Goal: Find specific page/section: Find specific page/section

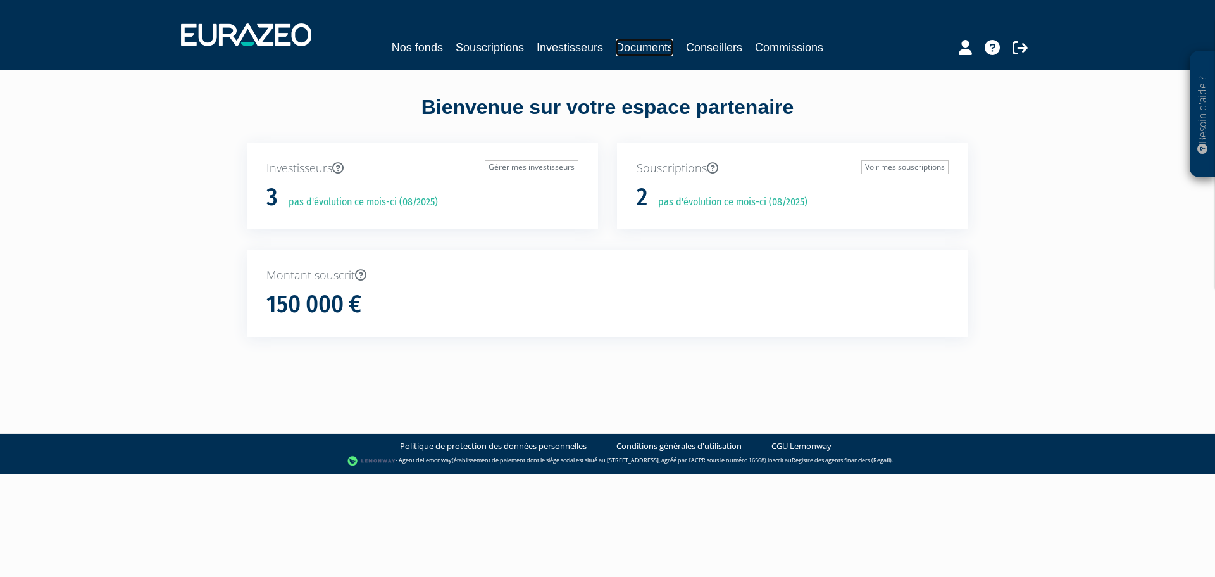
click at [630, 49] on link "Documents" at bounding box center [645, 48] width 58 height 18
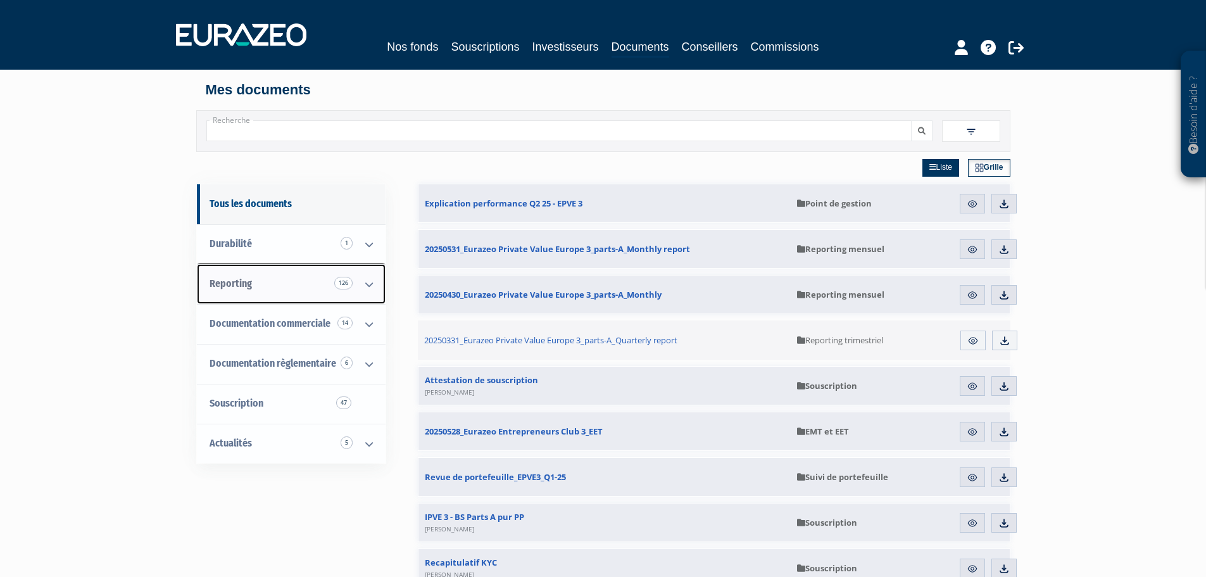
click at [369, 287] on icon at bounding box center [368, 284] width 33 height 39
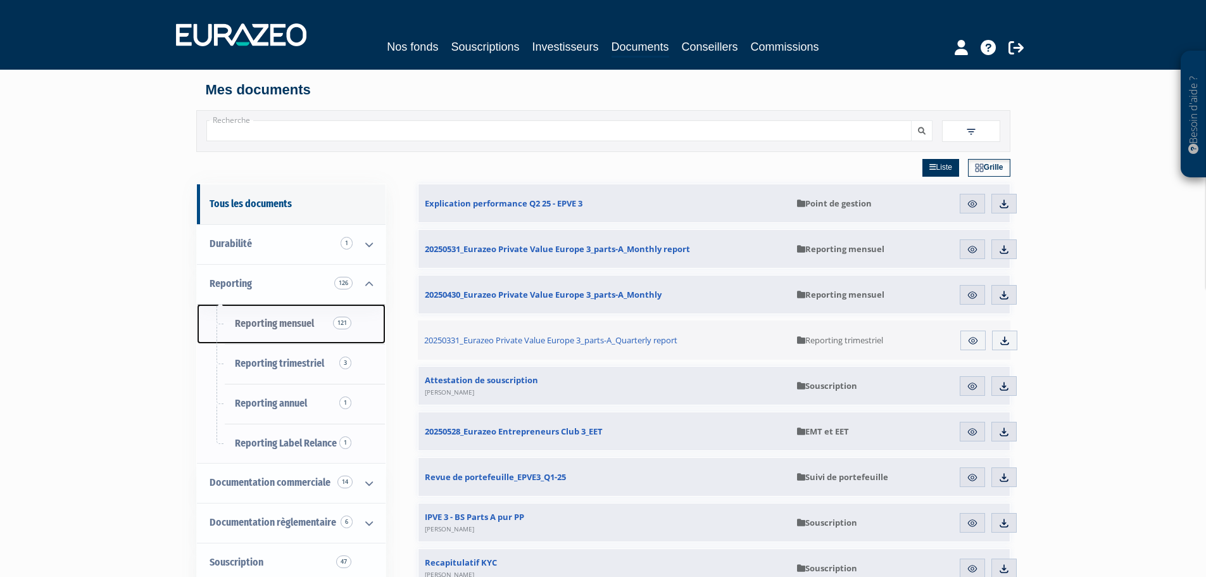
click at [294, 327] on span "Reporting mensuel 121" at bounding box center [274, 323] width 79 height 12
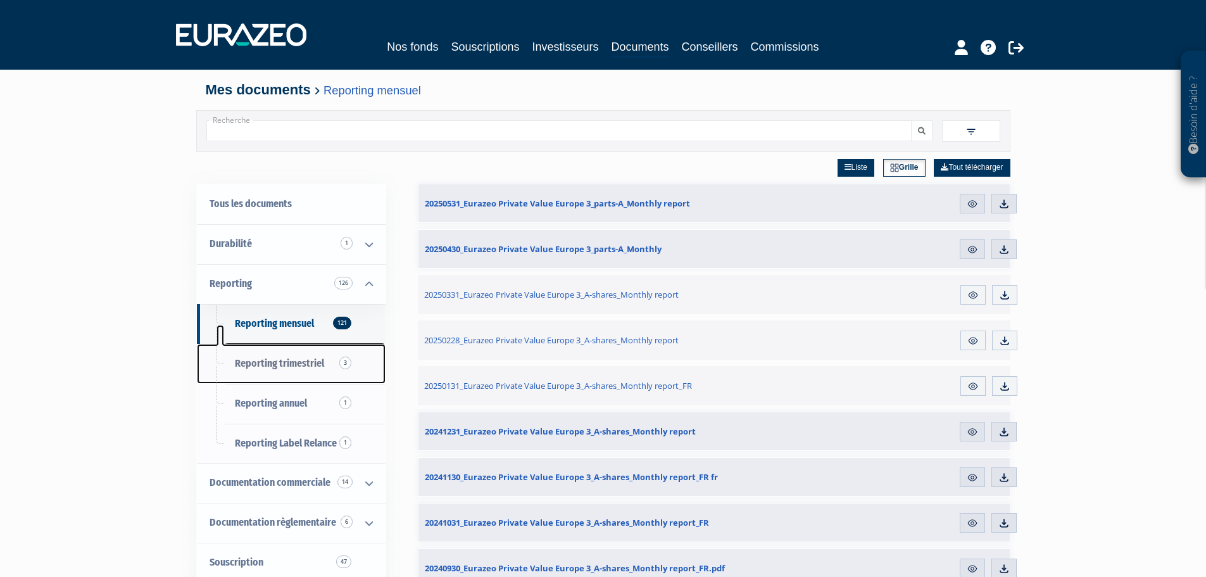
click at [306, 365] on span "Reporting trimestriel 3" at bounding box center [279, 363] width 89 height 12
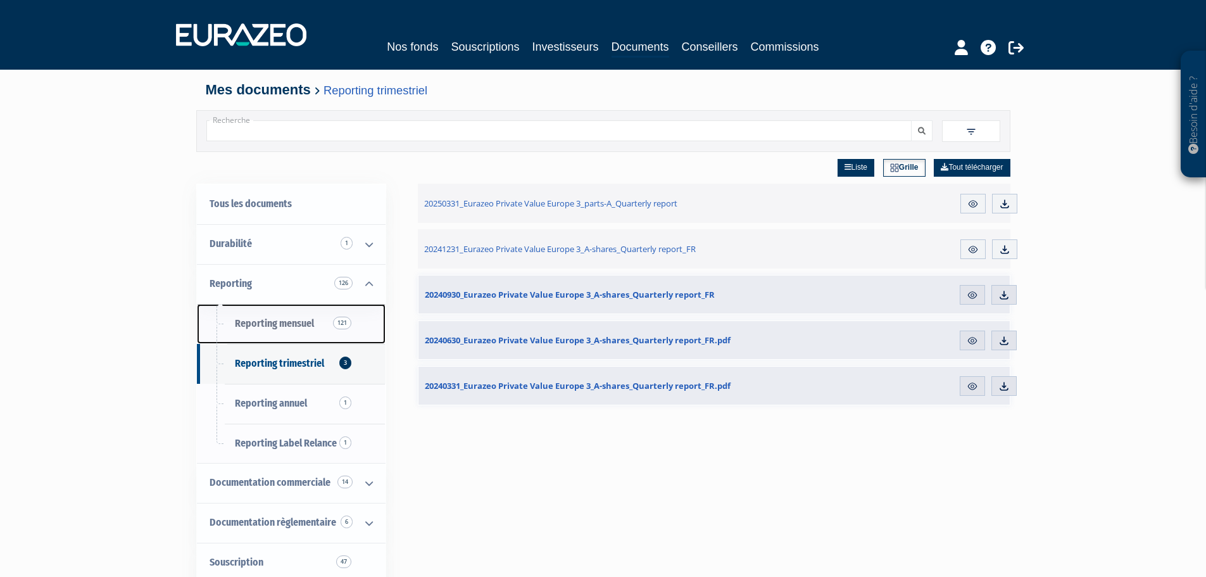
click at [300, 321] on span "Reporting mensuel 121" at bounding box center [274, 323] width 79 height 12
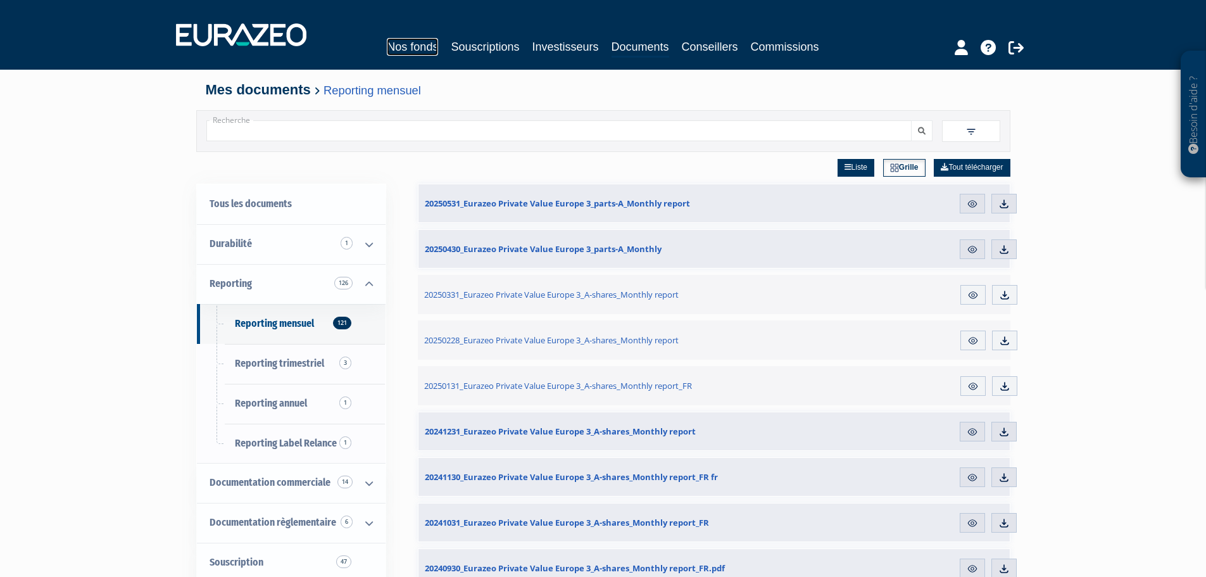
click at [415, 44] on link "Nos fonds" at bounding box center [412, 47] width 51 height 18
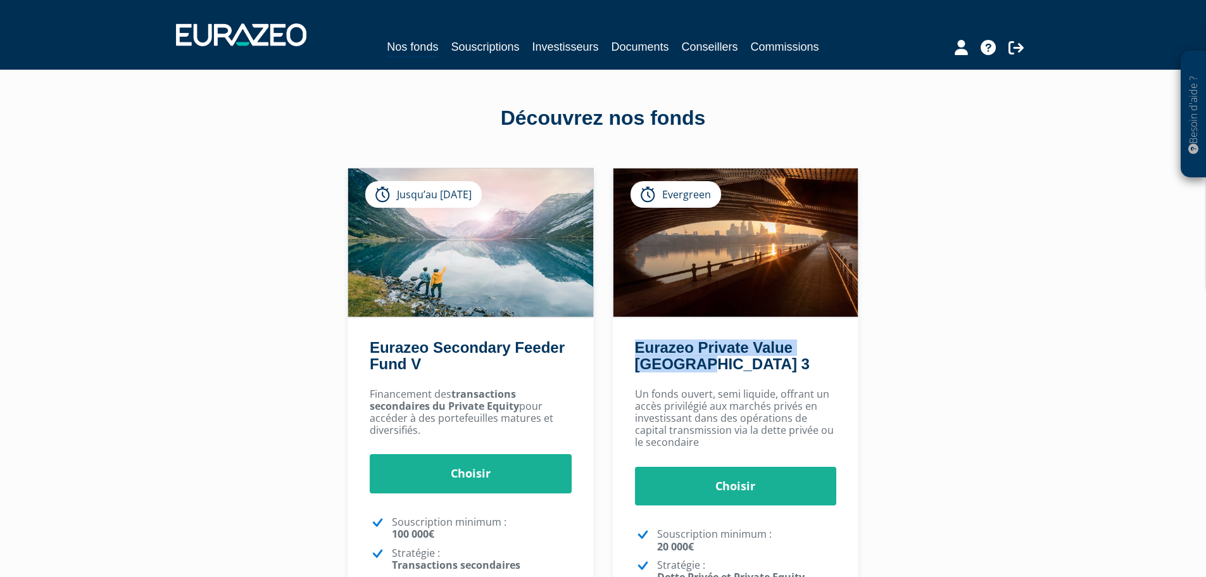
drag, startPoint x: 690, startPoint y: 363, endPoint x: 639, endPoint y: 349, distance: 53.7
click at [639, 349] on h2 "Eurazeo Private Value [GEOGRAPHIC_DATA] 3" at bounding box center [733, 358] width 197 height 39
copy link "Eurazeo Private Value [GEOGRAPHIC_DATA] 3"
